Goal: Task Accomplishment & Management: Manage account settings

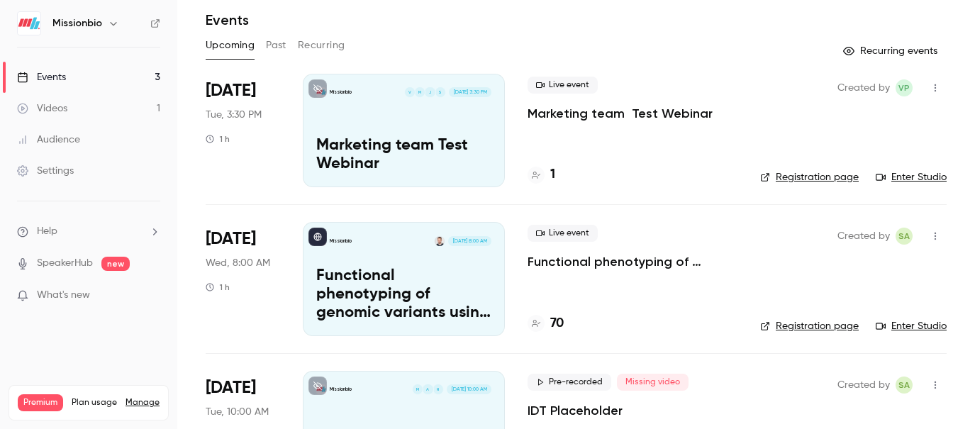
scroll to position [49, 0]
click at [647, 110] on p "Marketing team Test Webinar" at bounding box center [620, 112] width 185 height 17
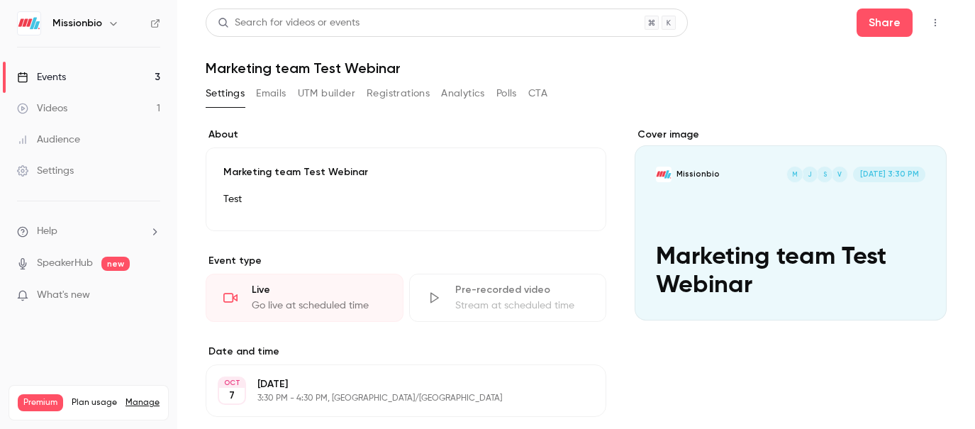
click at [88, 111] on link "Videos 1" at bounding box center [88, 108] width 177 height 31
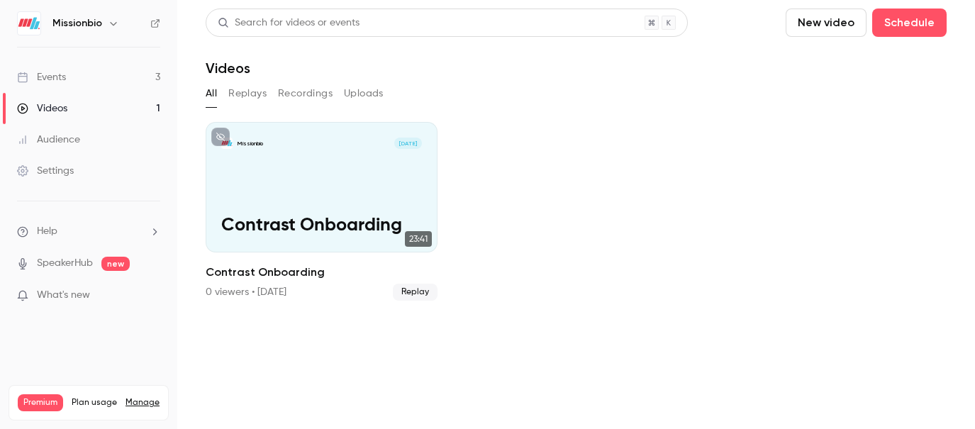
click at [40, 80] on div "Events" at bounding box center [41, 77] width 49 height 14
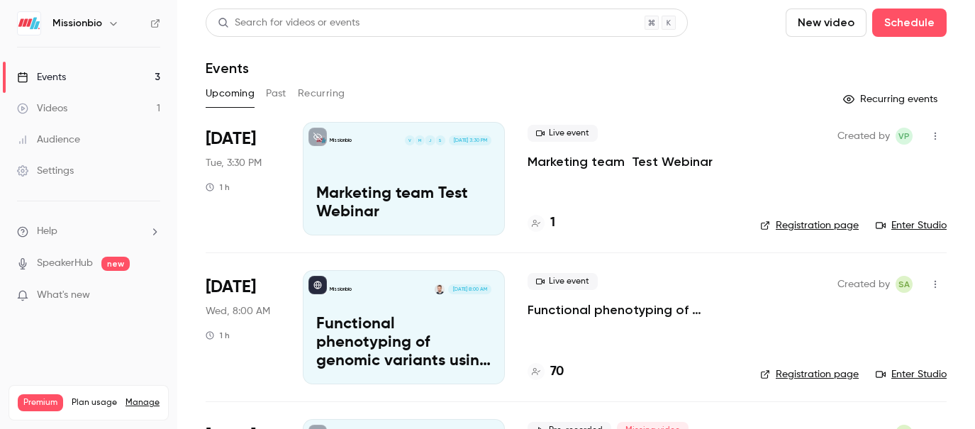
click at [425, 145] on div "S J M V" at bounding box center [425, 140] width 42 height 11
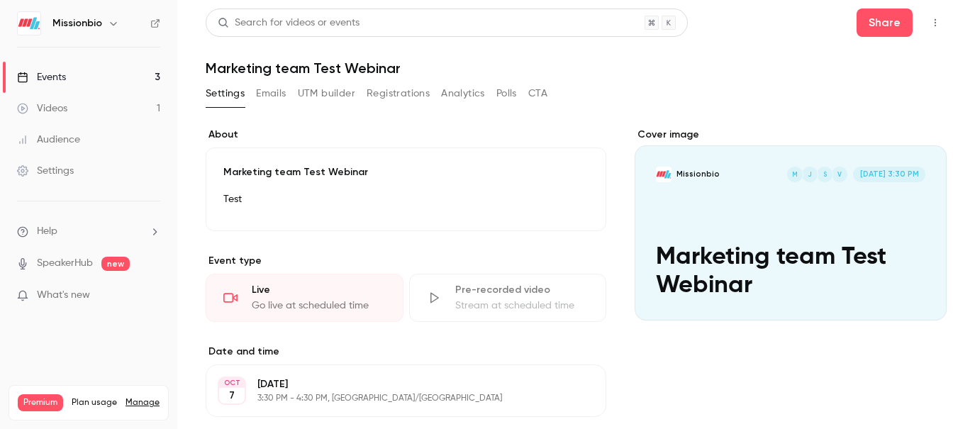
click at [571, 199] on button "Edit" at bounding box center [564, 202] width 52 height 23
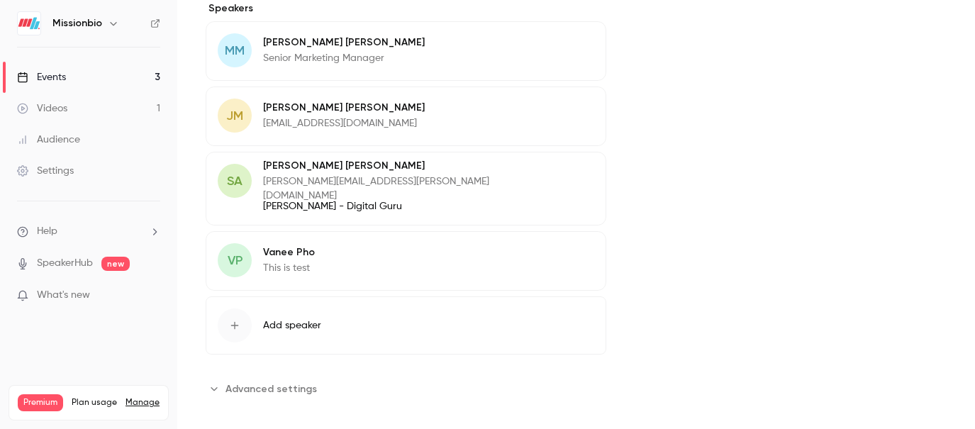
scroll to position [676, 0]
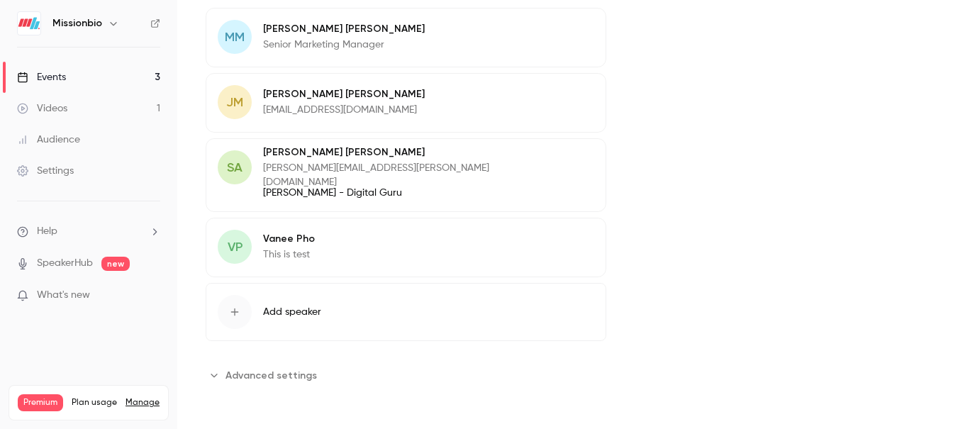
click at [247, 377] on span "Advanced settings" at bounding box center [271, 375] width 91 height 15
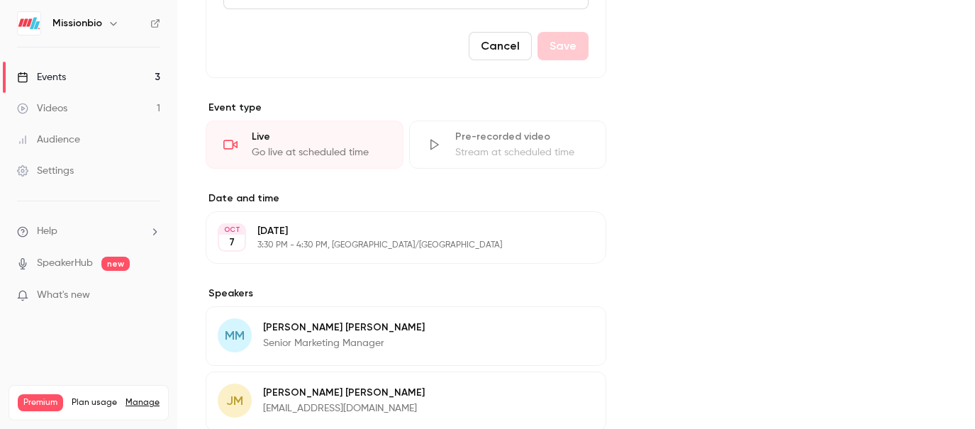
scroll to position [465, 0]
